Goal: Task Accomplishment & Management: Use online tool/utility

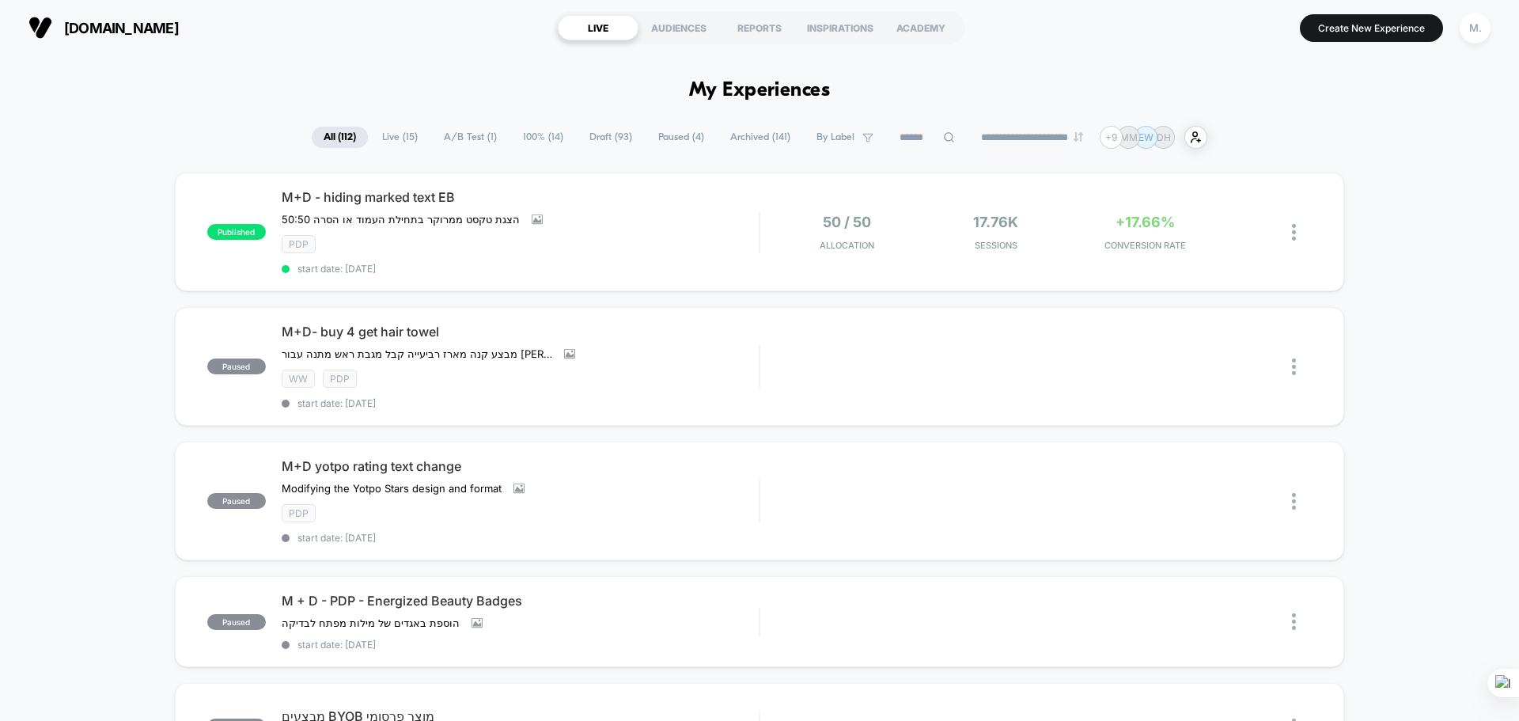
click at [454, 138] on span "A/B Test ( 1 )" at bounding box center [470, 137] width 77 height 21
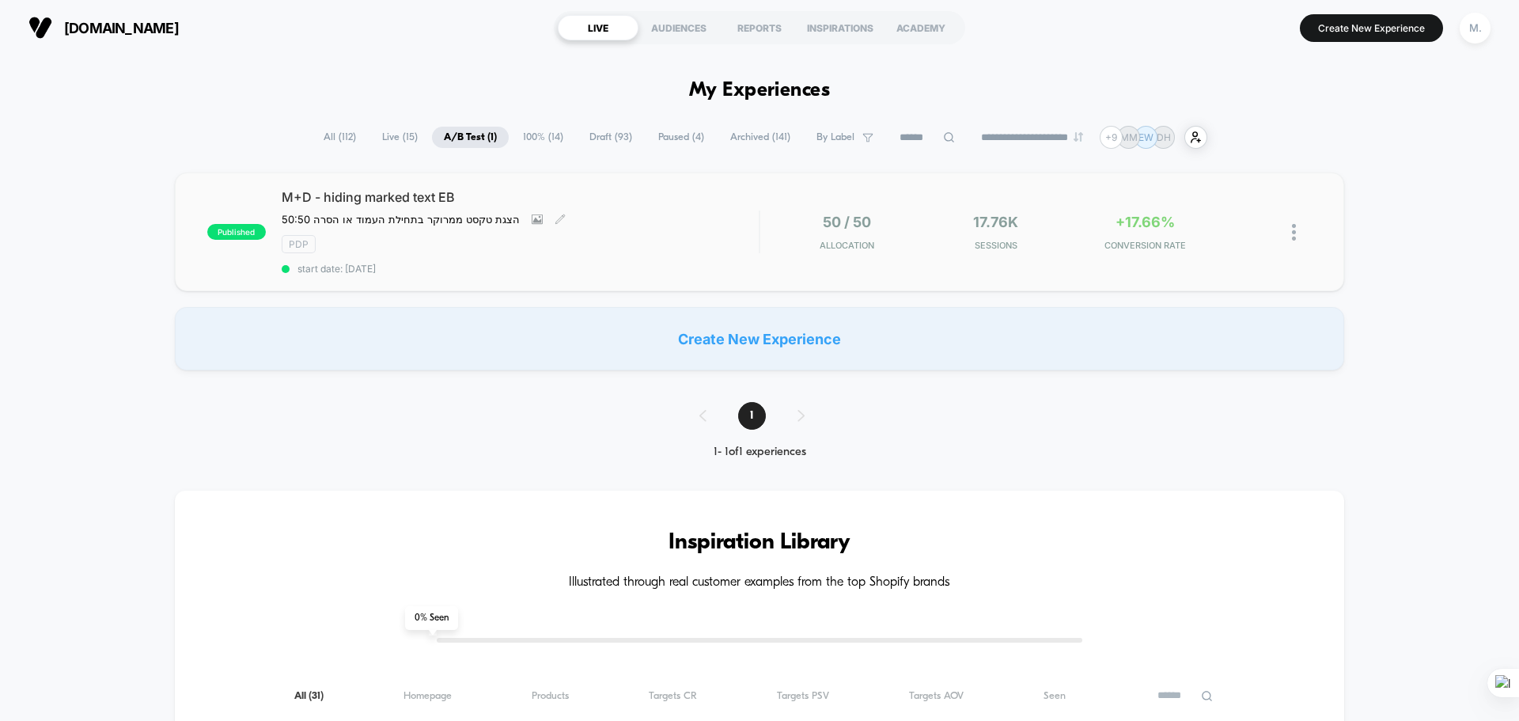
click at [649, 251] on div "pdp" at bounding box center [520, 244] width 477 height 18
click at [596, 134] on span "Draft ( 93 )" at bounding box center [610, 137] width 66 height 21
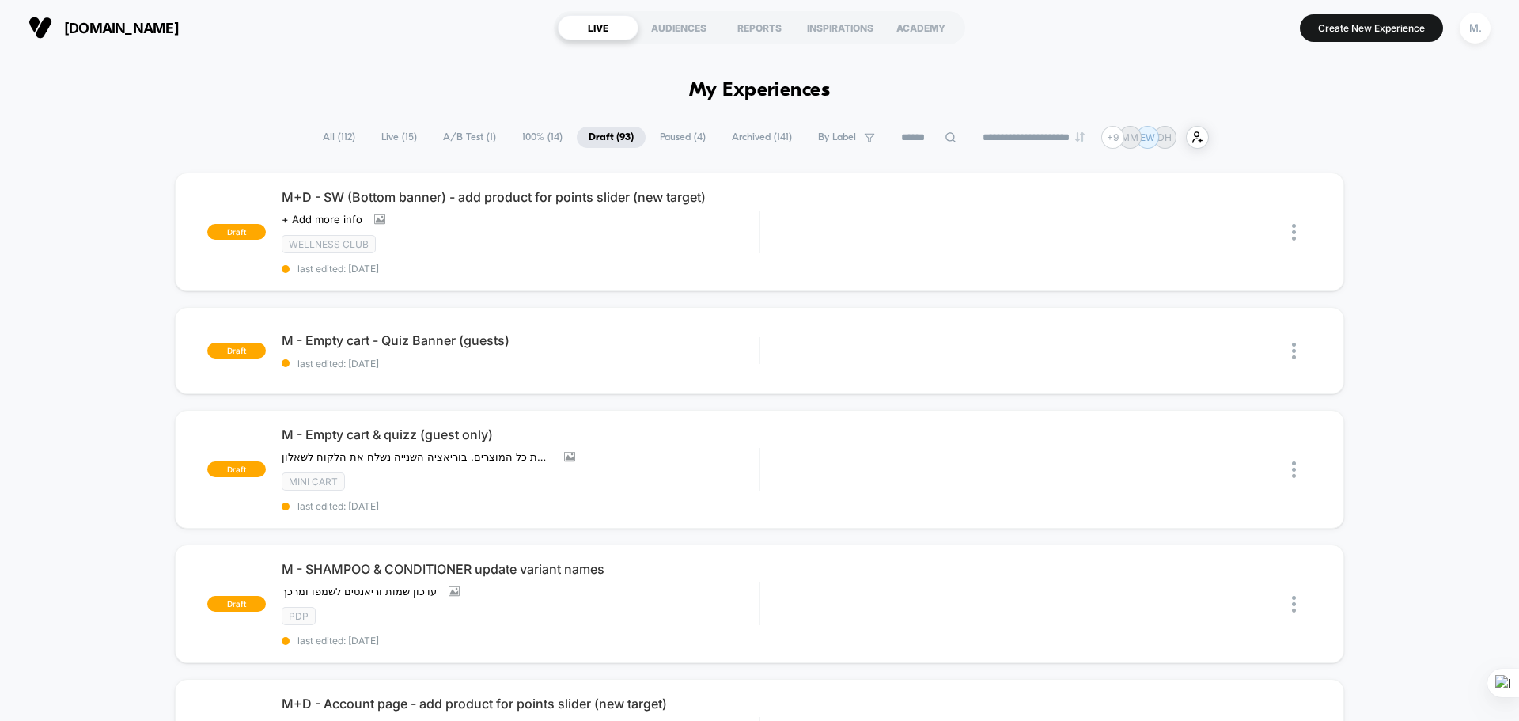
click at [676, 138] on span "Paused ( 4 )" at bounding box center [683, 137] width 70 height 21
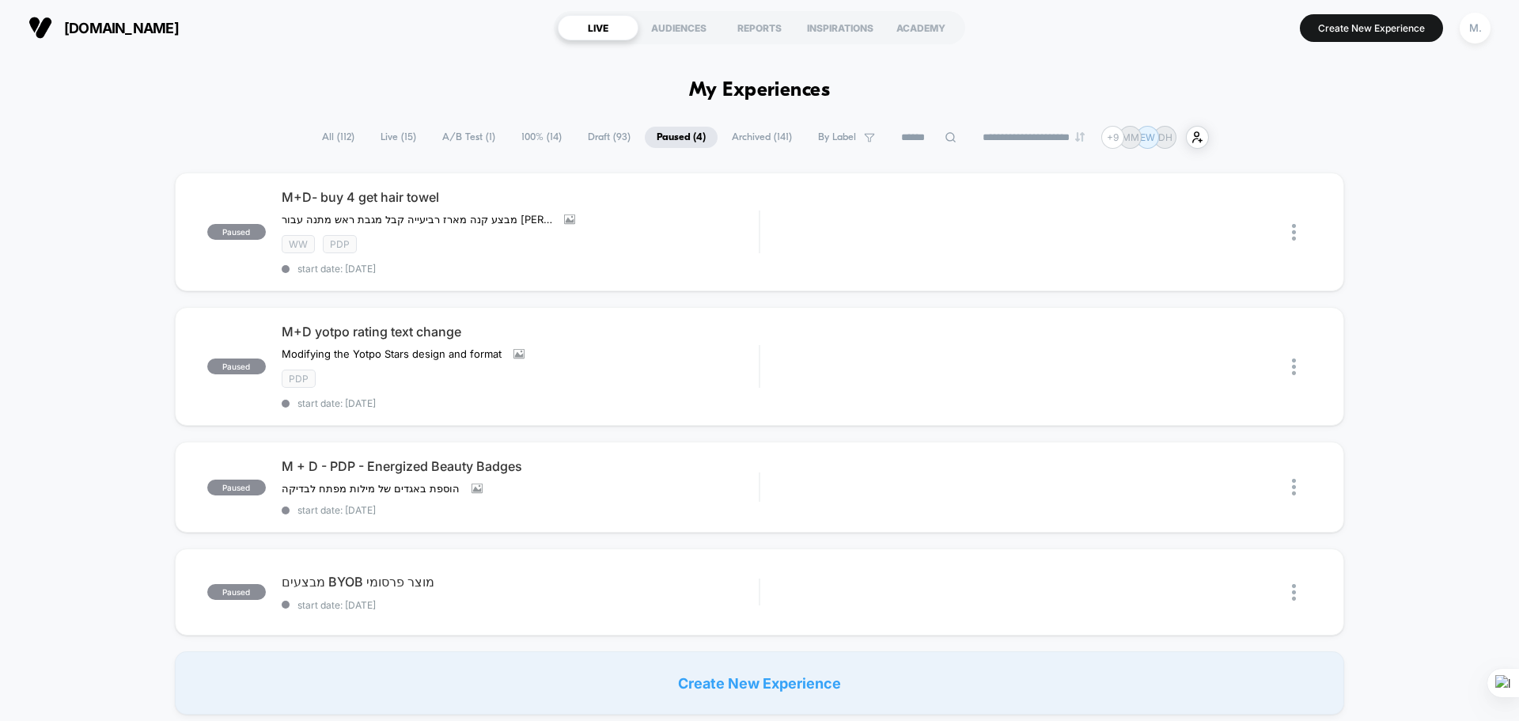
click at [338, 141] on span "All ( 112 )" at bounding box center [338, 137] width 56 height 21
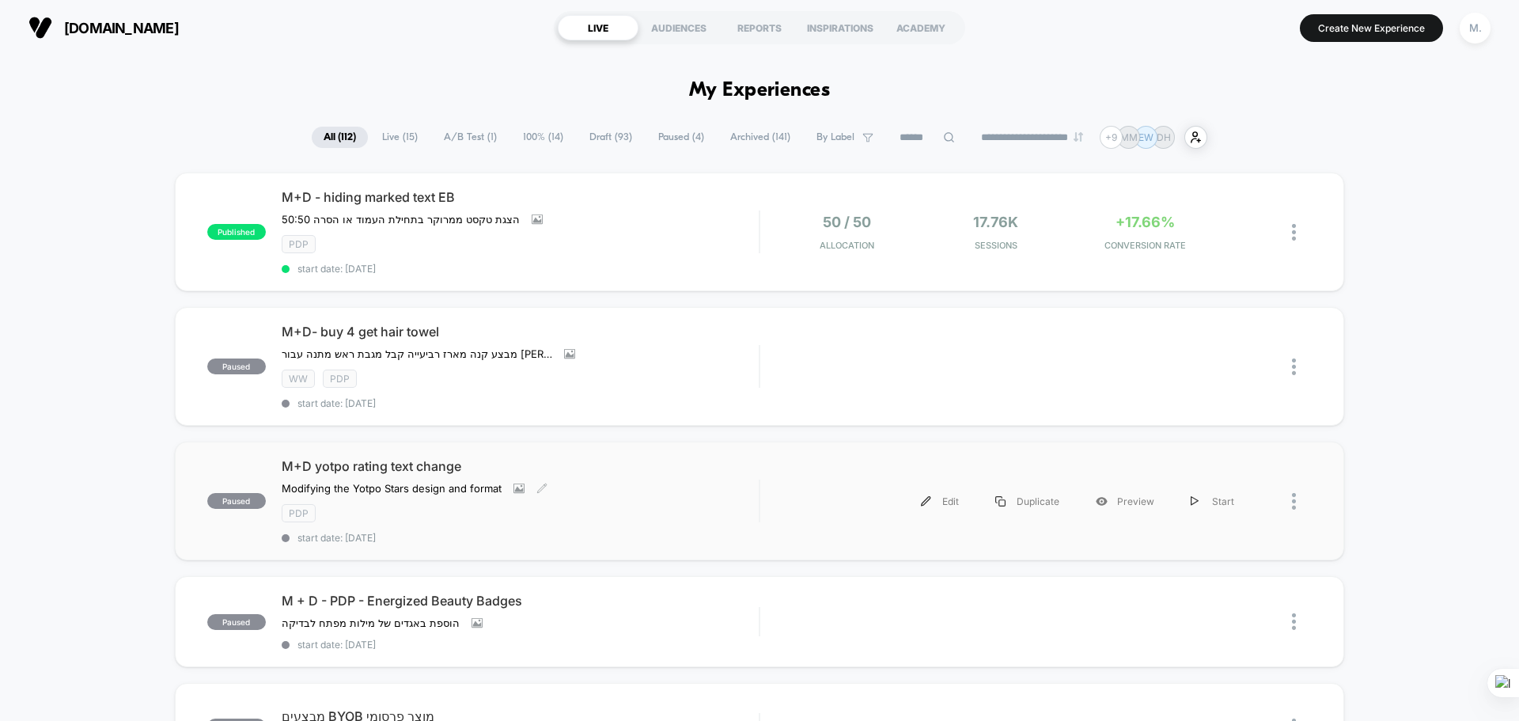
click at [704, 488] on div "M+D yotpo rating text change Modifying the Yotpo Stars design and format Click …" at bounding box center [520, 500] width 477 height 85
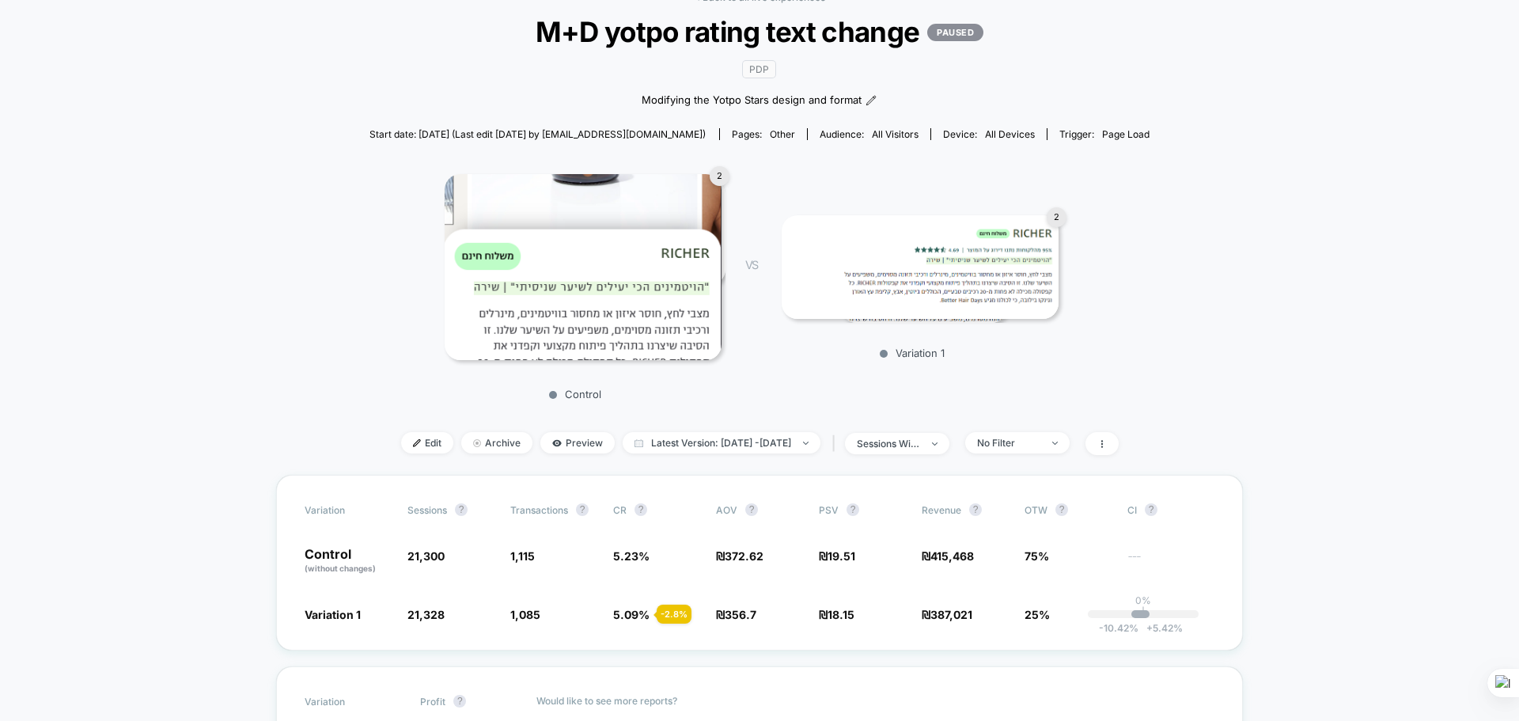
scroll to position [158, 0]
